Goal: Information Seeking & Learning: Find specific fact

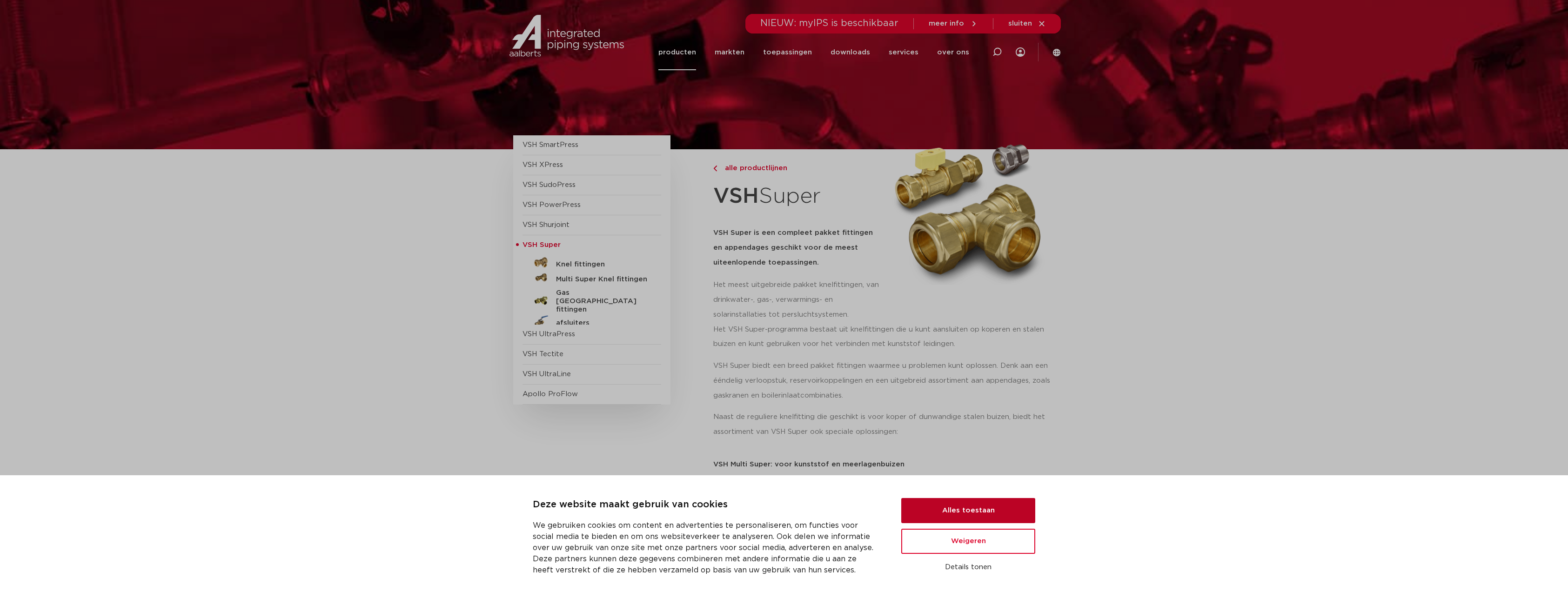
click at [964, 506] on button "Alles toestaan" at bounding box center [968, 511] width 134 height 26
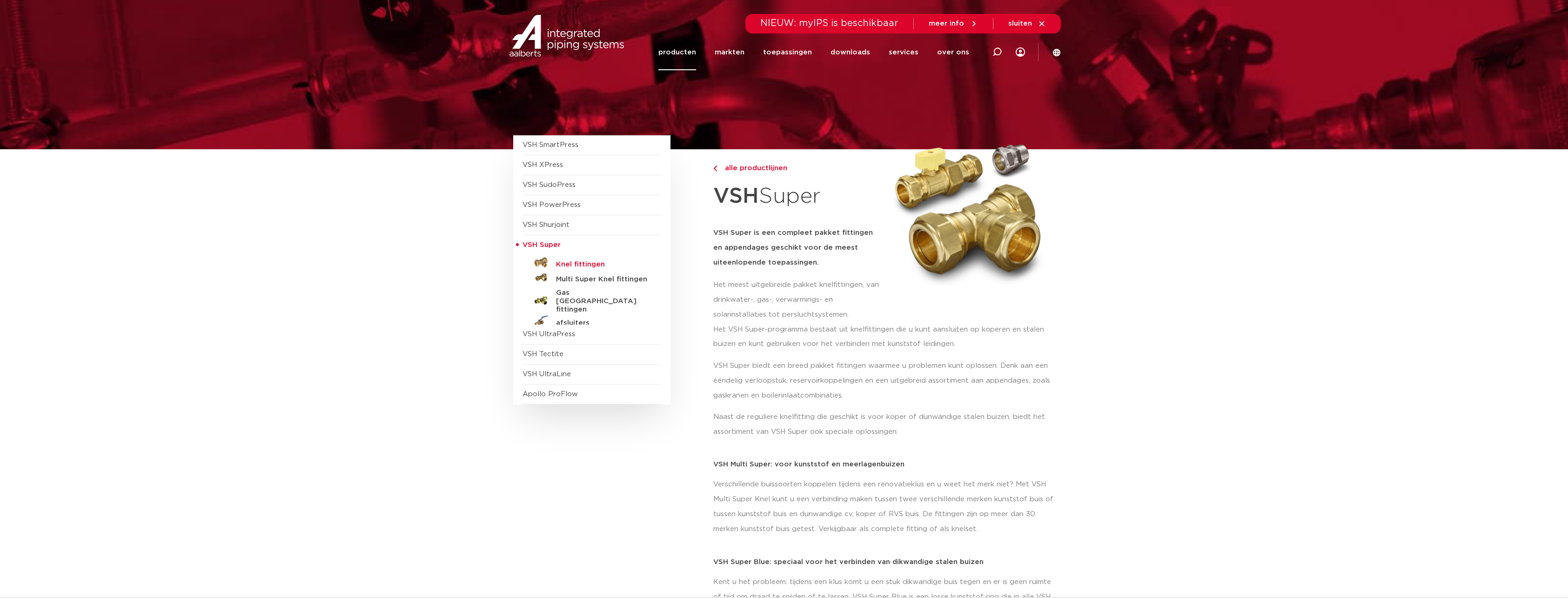
click at [569, 264] on h5 "Knel fittingen" at bounding box center [602, 264] width 92 height 9
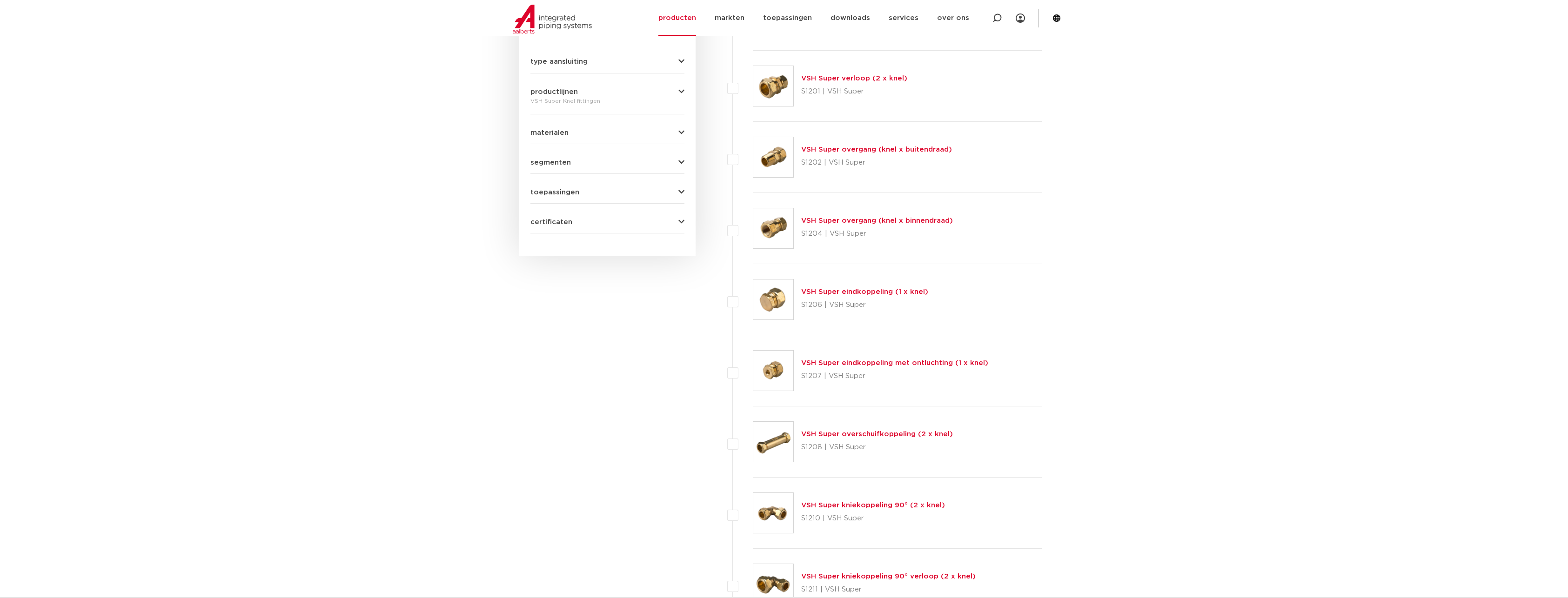
scroll to position [418, 0]
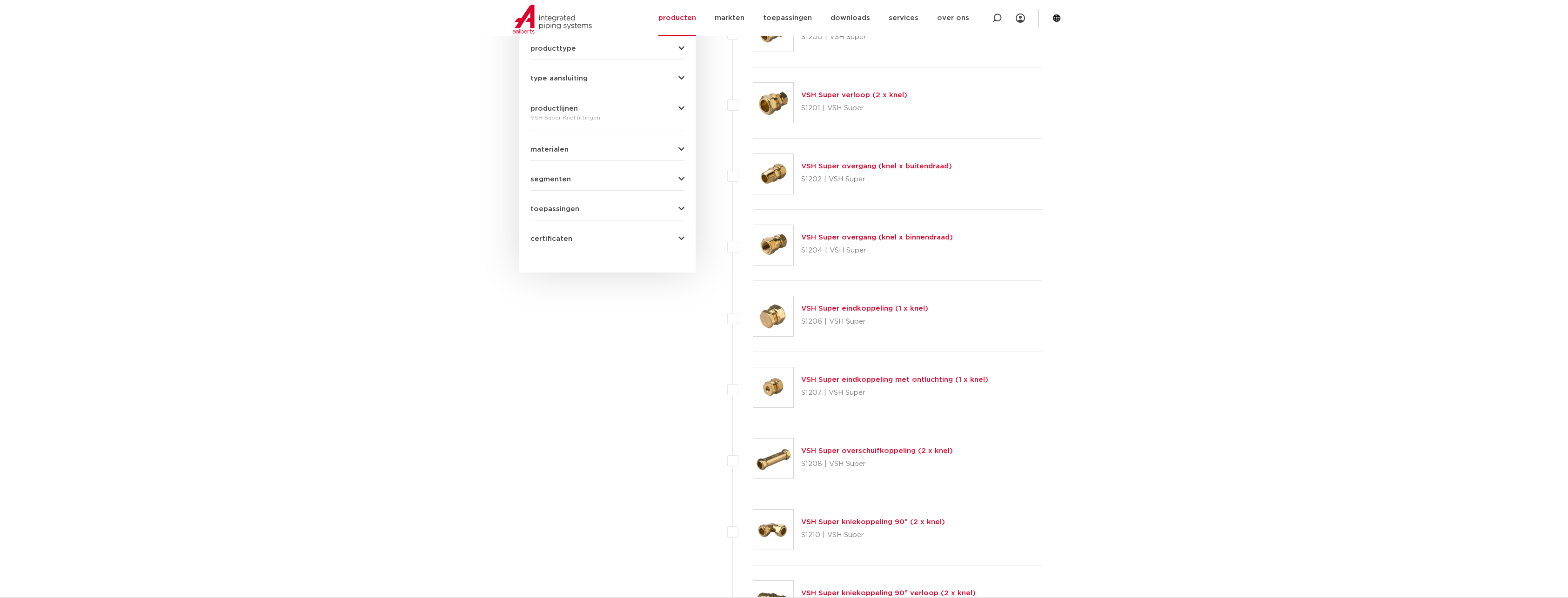
click at [828, 239] on link "VSH Super overgang (knel x binnendraad)" at bounding box center [877, 237] width 151 height 7
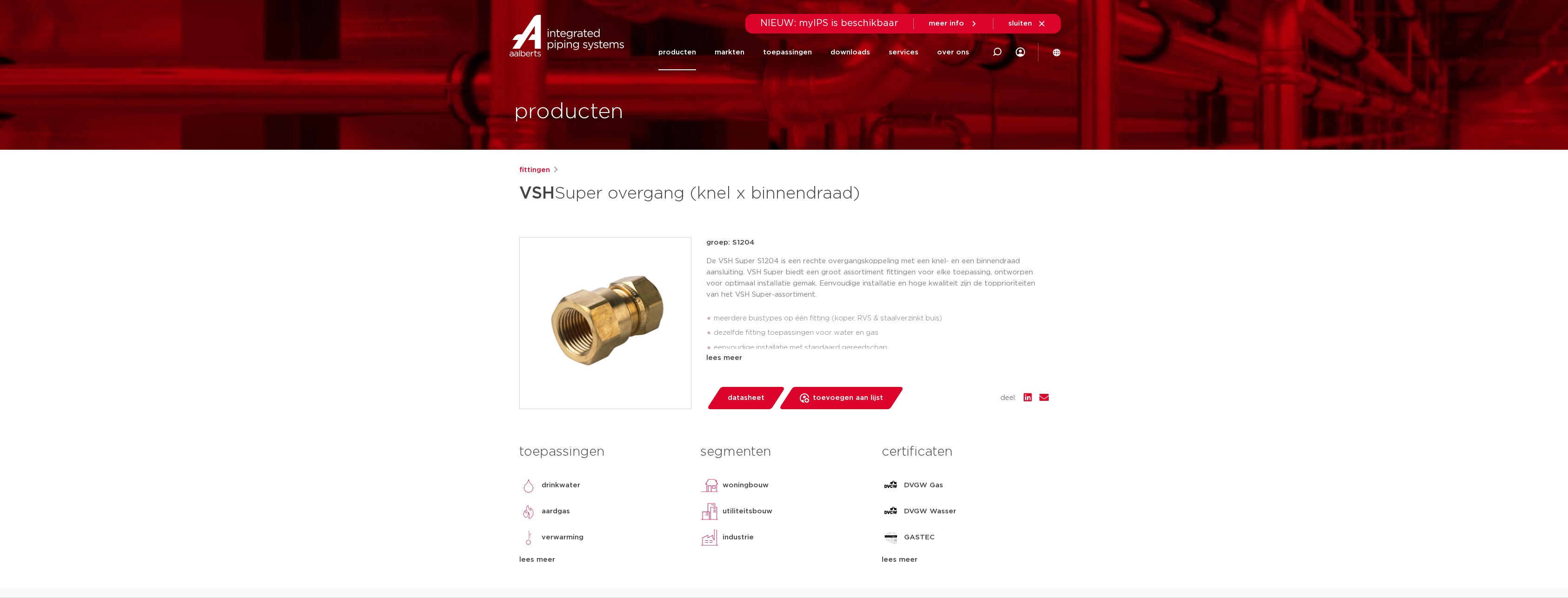
drag, startPoint x: 0, startPoint y: 0, endPoint x: 773, endPoint y: 229, distance: 806.2
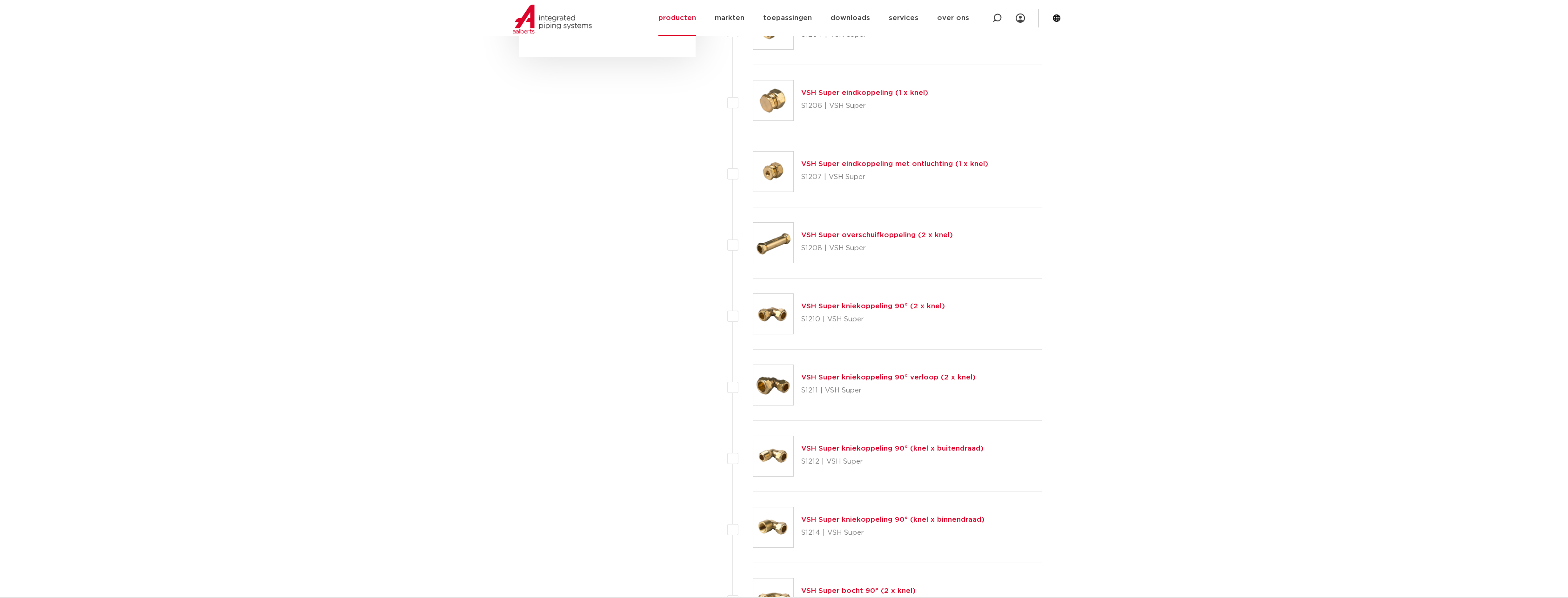
scroll to position [651, 0]
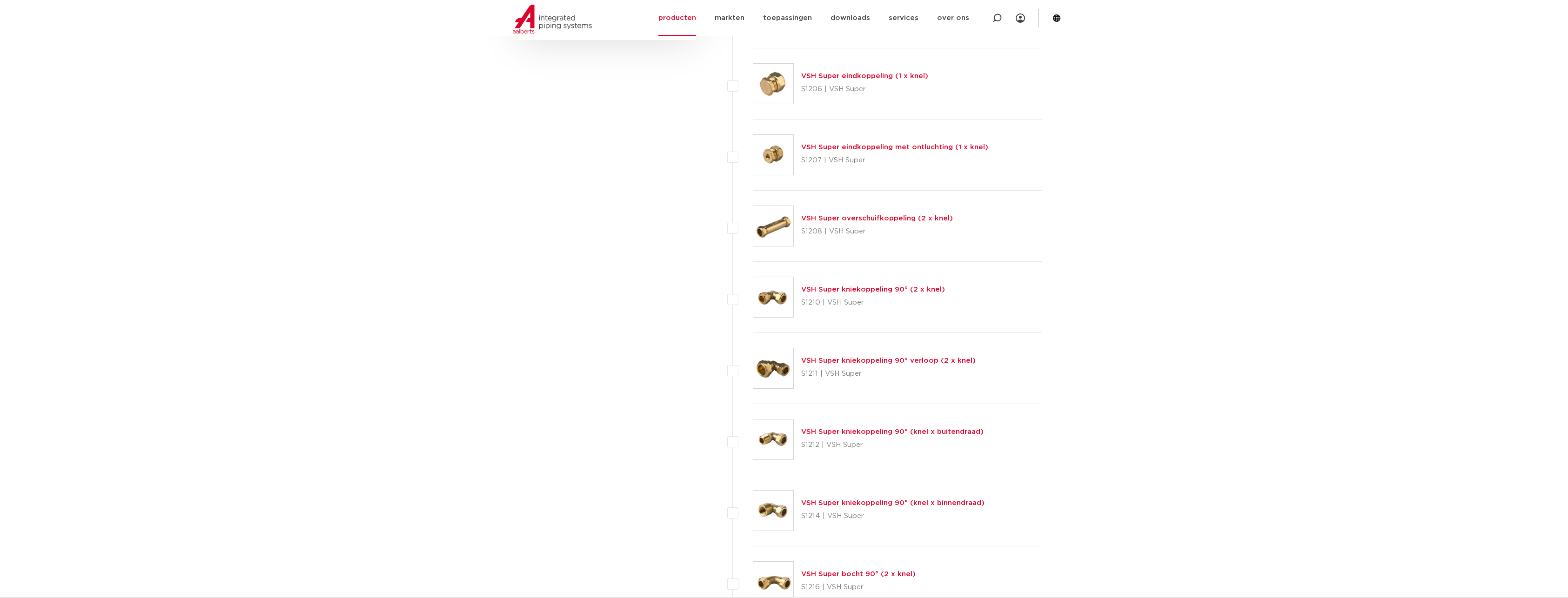
click at [900, 503] on link "VSH Super kniekoppeling 90° (knel x binnendraad)" at bounding box center [893, 503] width 184 height 7
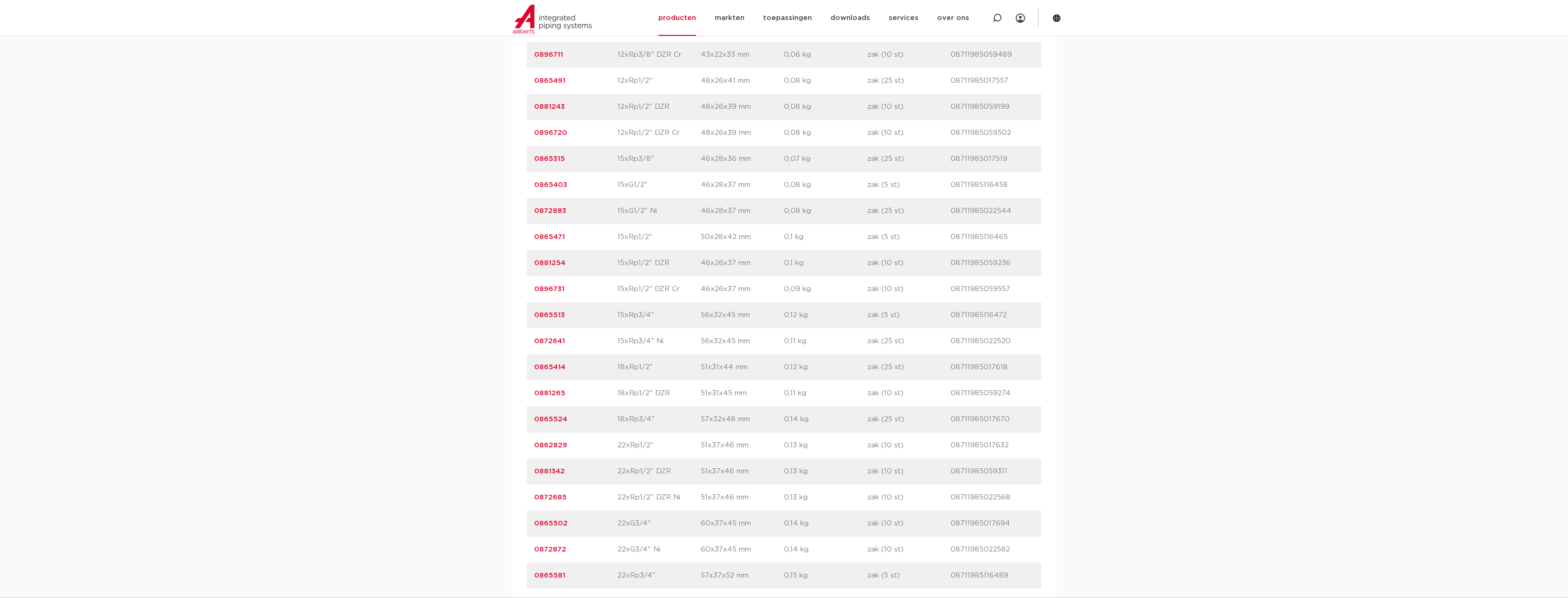
scroll to position [838, 0]
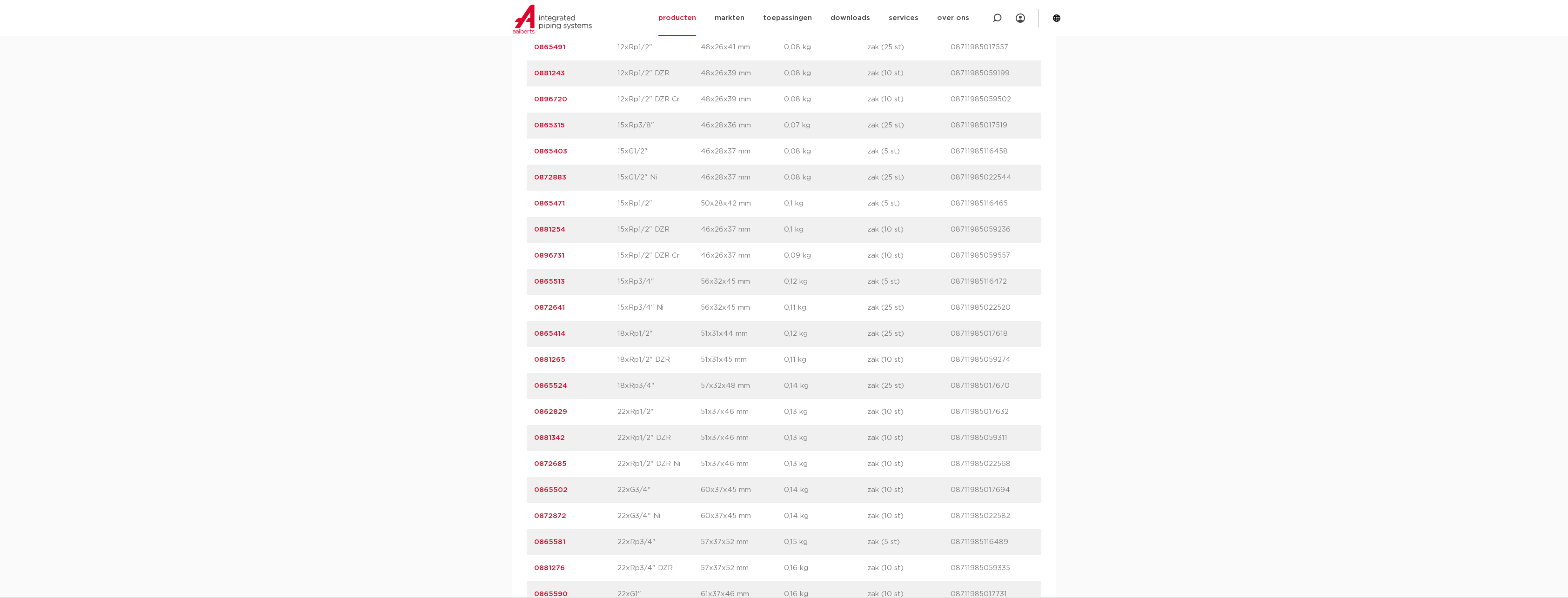
drag, startPoint x: 608, startPoint y: 484, endPoint x: 649, endPoint y: 491, distance: 41.6
click at [649, 491] on div "artikelnummer 0865502 afmeting 22xG3/4" afmetingen 60x37x45 mm gewicht 0,14 kg …" at bounding box center [784, 490] width 515 height 27
drag, startPoint x: 649, startPoint y: 491, endPoint x: 682, endPoint y: 500, distance: 34.2
click at [682, 500] on div "artikelnummer 0865502 afmeting 22xG3/4" afmetingen 60x37x45 mm gewicht 0,14 kg …" at bounding box center [784, 490] width 515 height 27
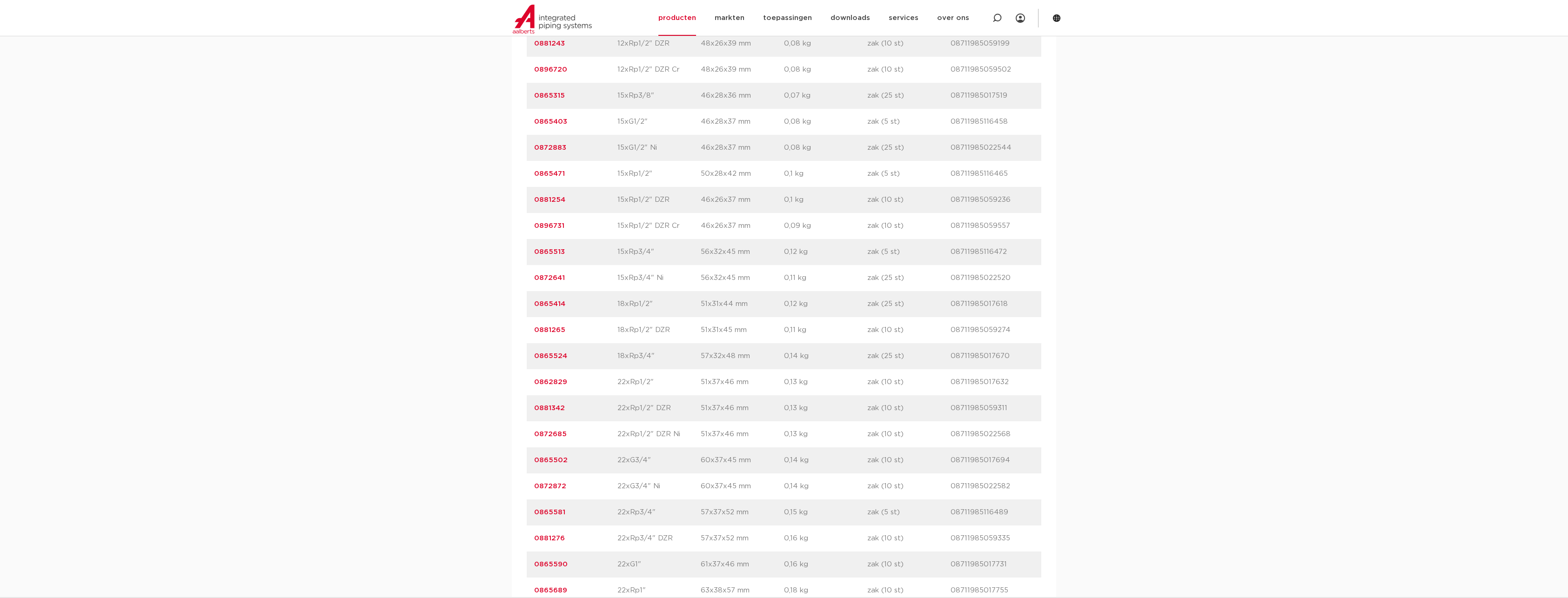
scroll to position [884, 0]
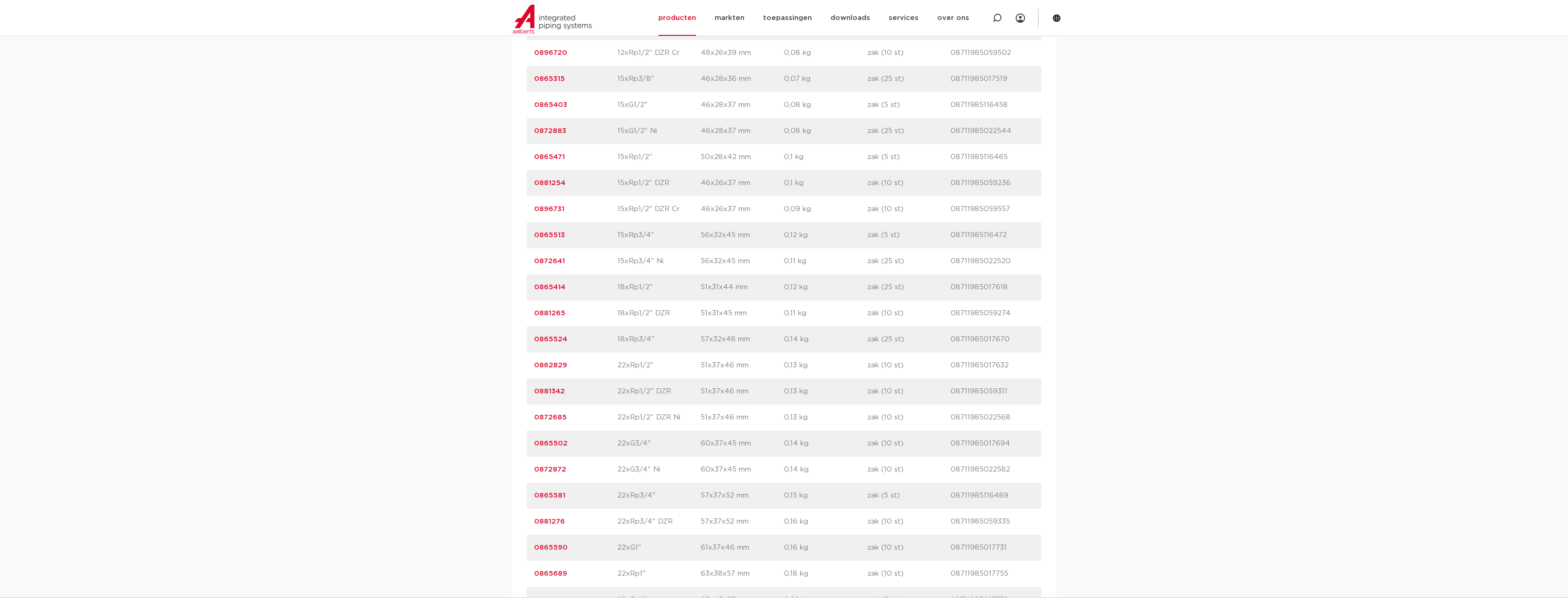
drag, startPoint x: 569, startPoint y: 492, endPoint x: 510, endPoint y: 493, distance: 59.0
click at [510, 493] on div "assortiment afmetingen specificaties downloads ETIM sustainability assortiment …" at bounding box center [784, 226] width 1568 height 998
copy link "0865581"
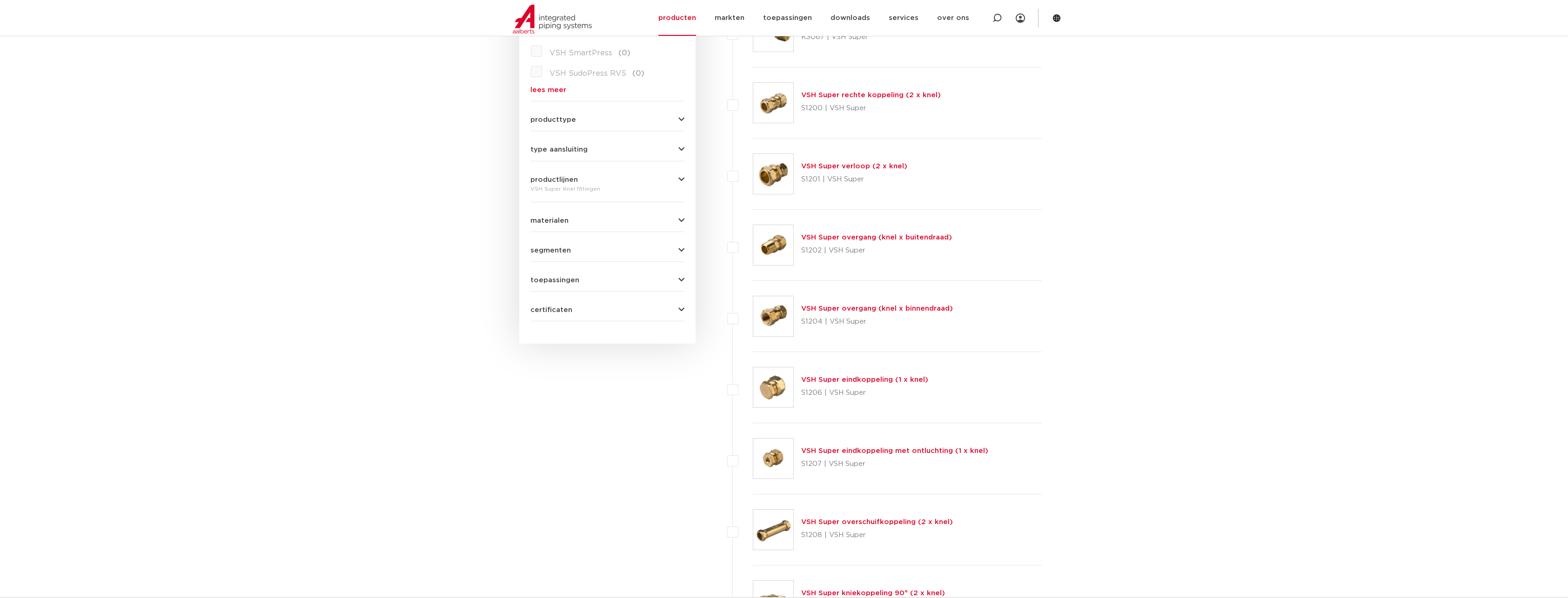
scroll to position [291, 0]
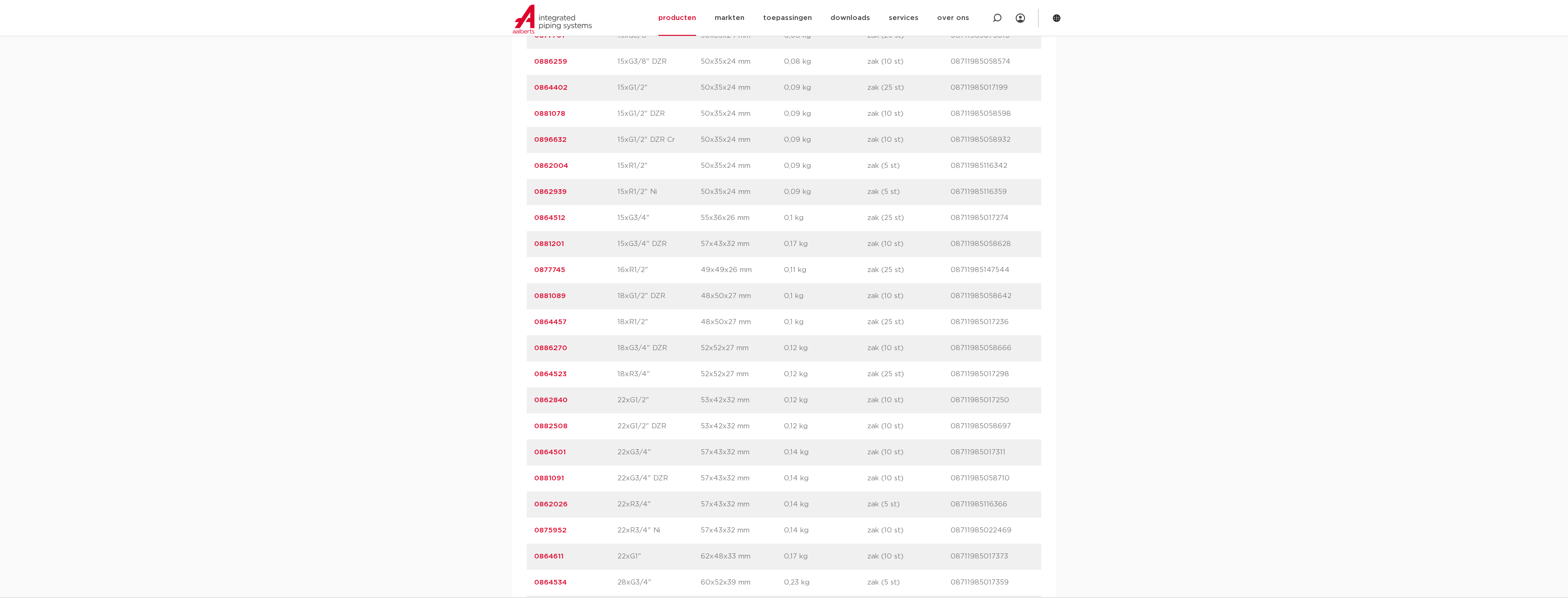
scroll to position [930, 0]
drag, startPoint x: 585, startPoint y: 498, endPoint x: 526, endPoint y: 501, distance: 59.1
click at [526, 501] on div "artikelnummer afmeting [GEOGRAPHIC_DATA] gewicht verpakking gtin artikelnummer …" at bounding box center [784, 253] width 544 height 1005
copy link "0862026"
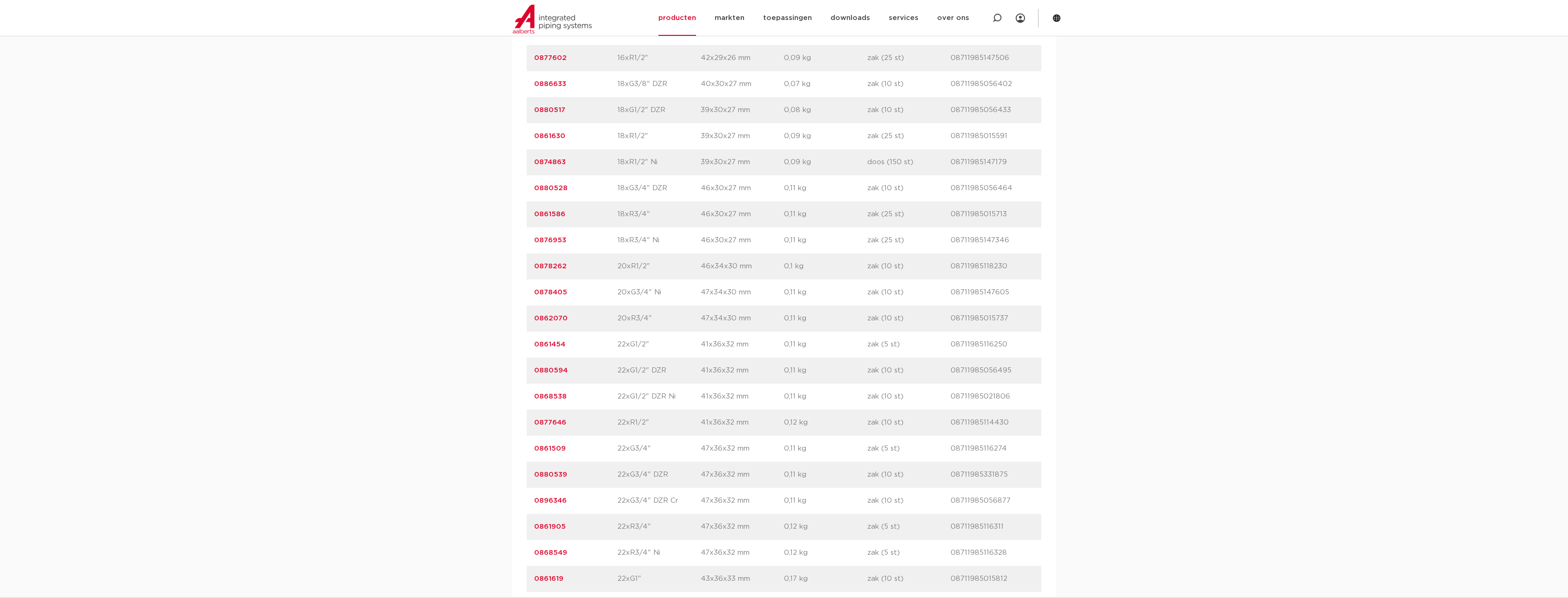
scroll to position [1674, 0]
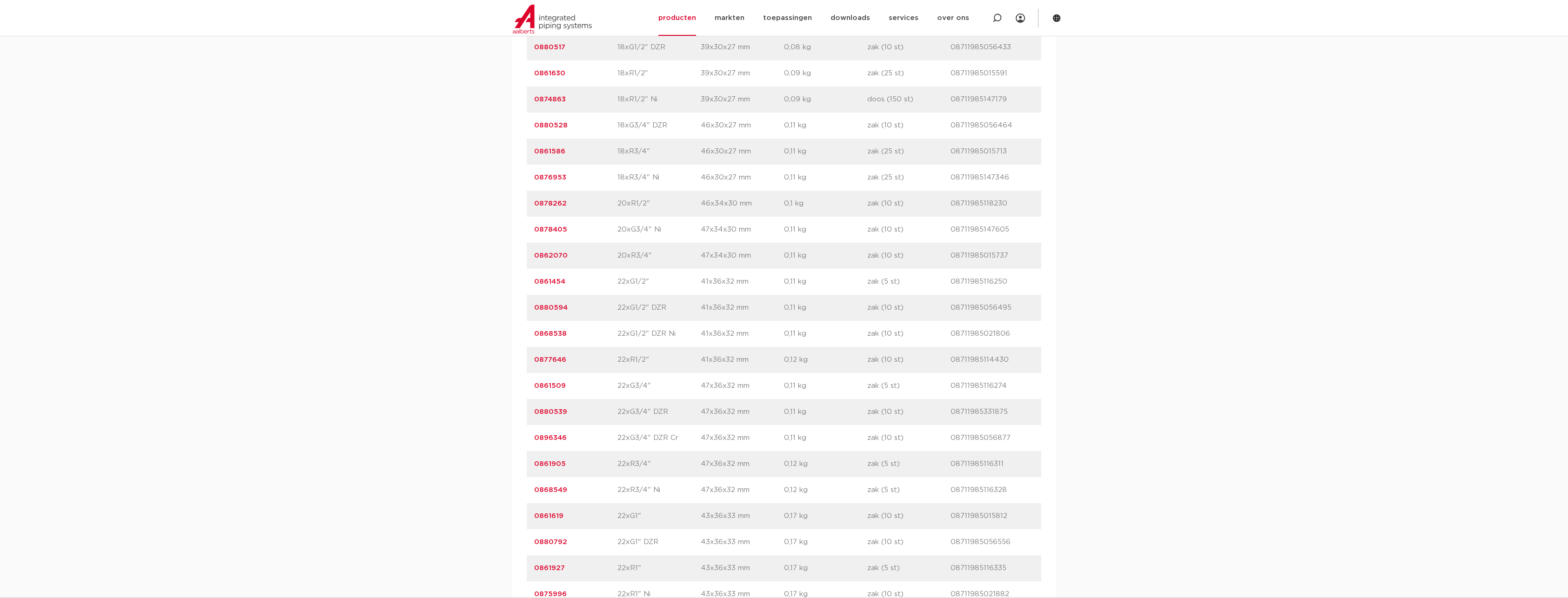
drag, startPoint x: 616, startPoint y: 462, endPoint x: 644, endPoint y: 464, distance: 28.1
click at [644, 464] on div "artikelnummer 0861905 afmeting 22xR3/4" [GEOGRAPHIC_DATA] 47x36x32 mm gewicht 0…" at bounding box center [784, 463] width 515 height 27
drag, startPoint x: 644, startPoint y: 464, endPoint x: 512, endPoint y: 467, distance: 132.0
drag, startPoint x: 512, startPoint y: 467, endPoint x: 505, endPoint y: 472, distance: 8.6
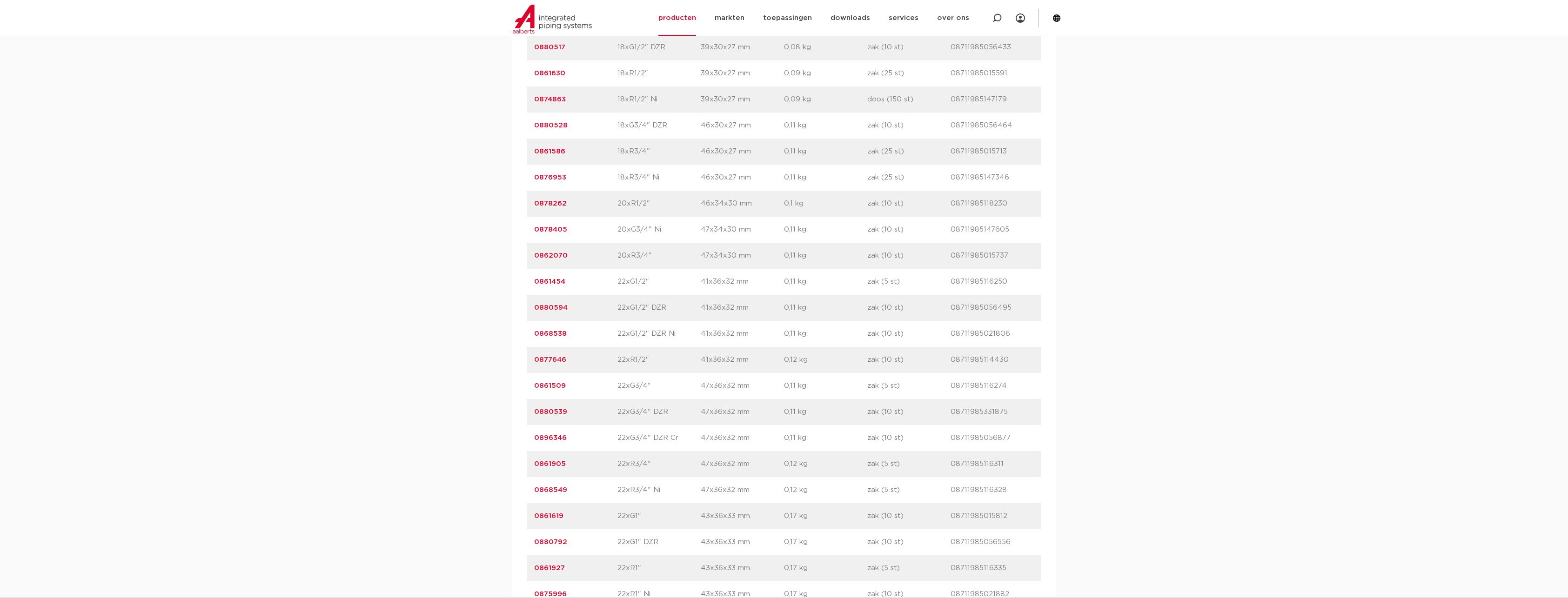
click at [545, 464] on link "0861905" at bounding box center [550, 463] width 31 height 7
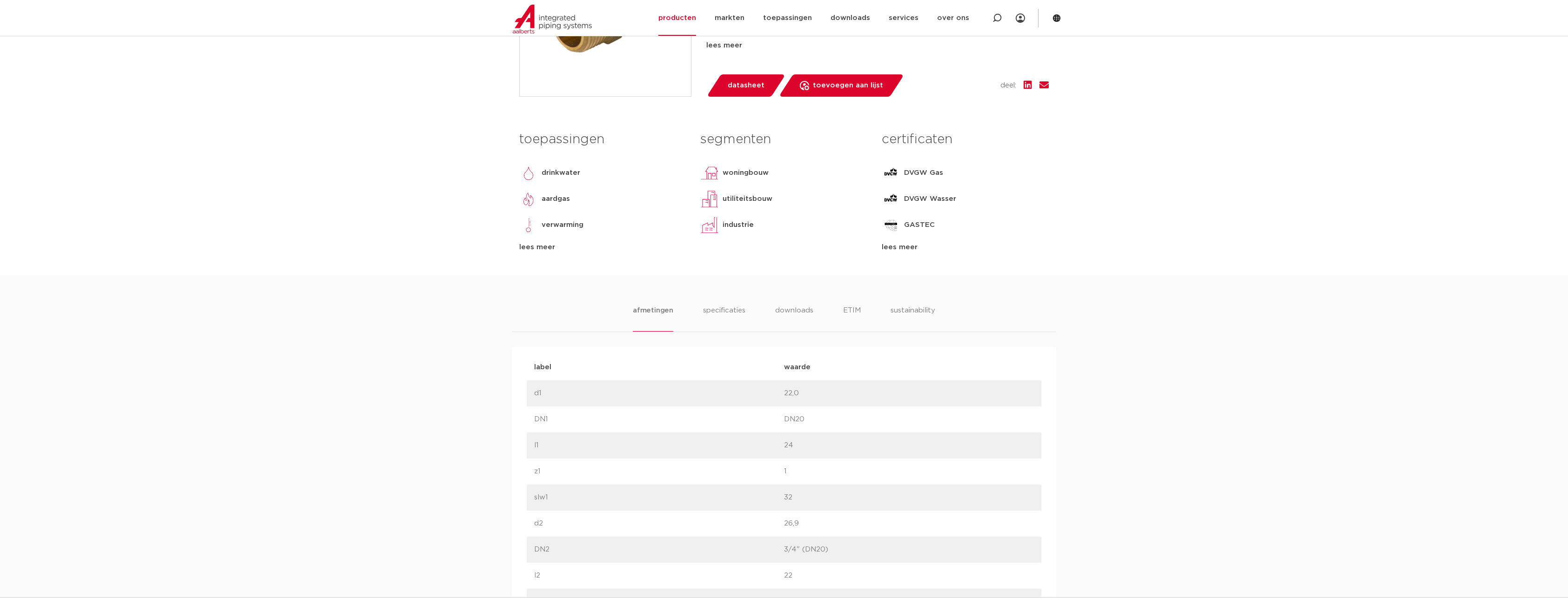
scroll to position [186, 0]
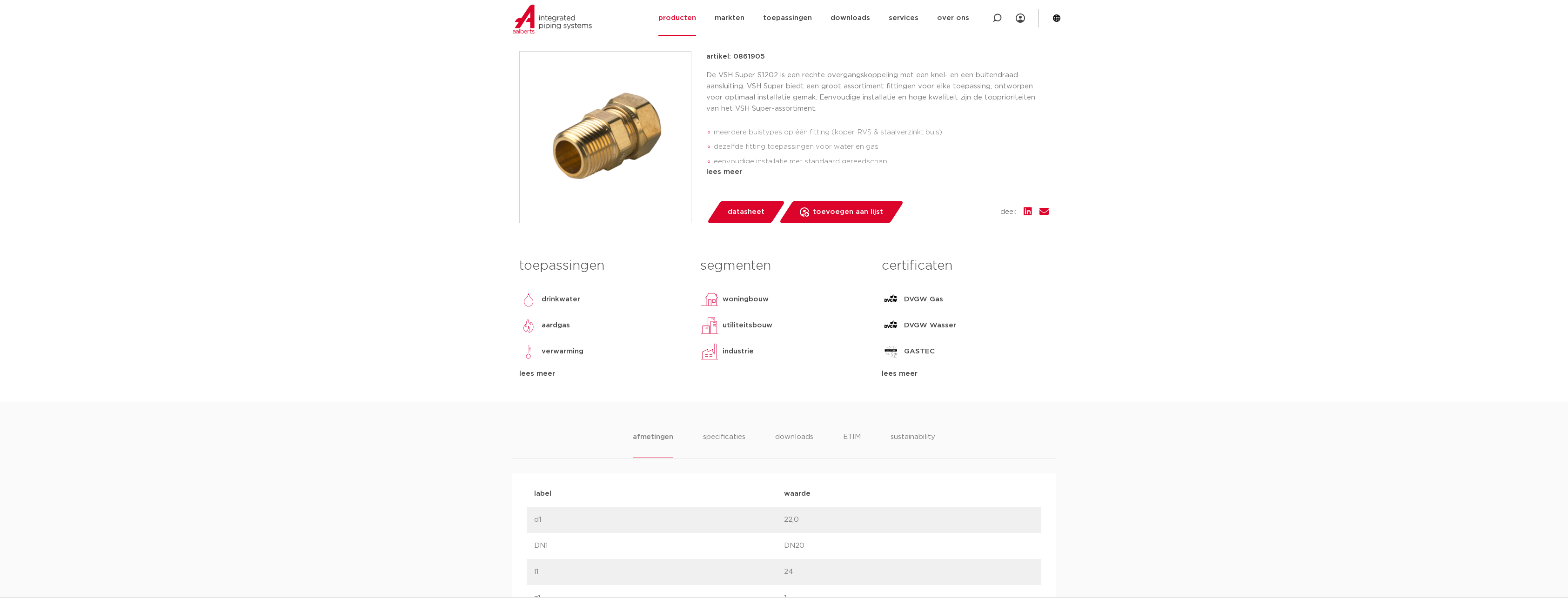
drag, startPoint x: 460, startPoint y: 258, endPoint x: 459, endPoint y: 250, distance: 8.1
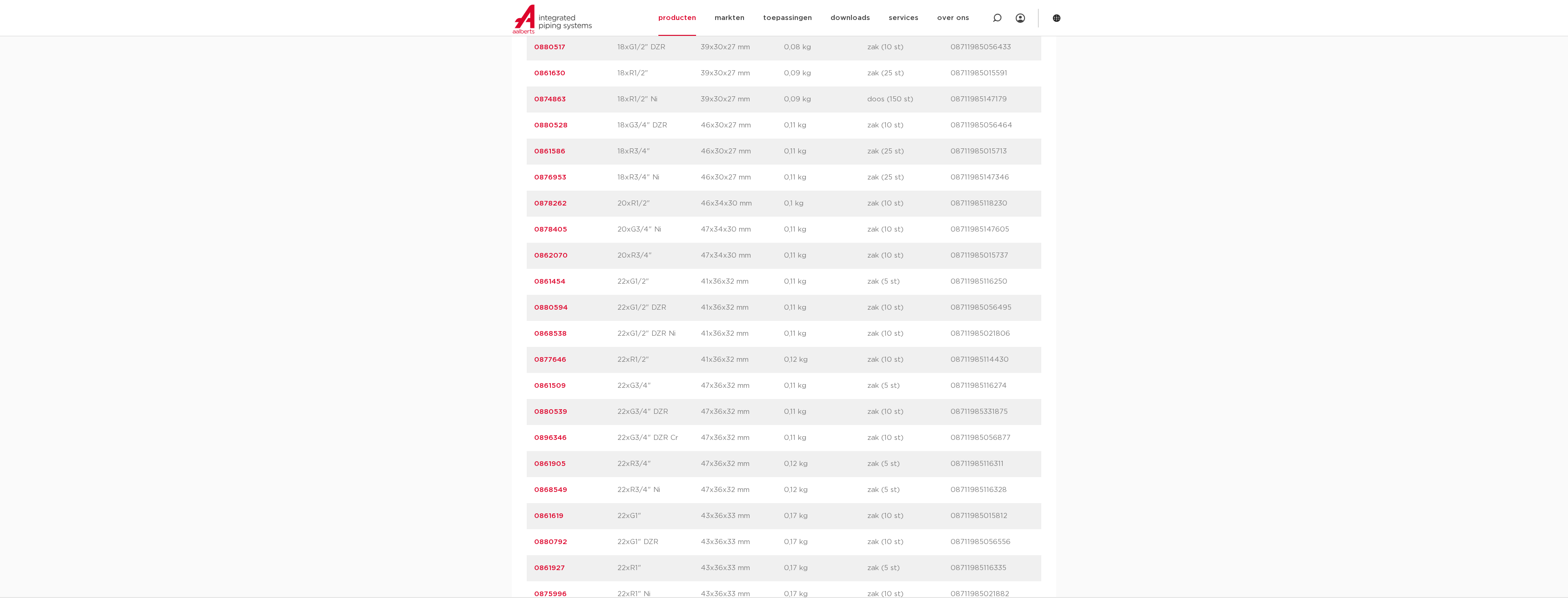
drag, startPoint x: 572, startPoint y: 462, endPoint x: 521, endPoint y: 462, distance: 51.0
copy link "0861905"
